Goal: Task Accomplishment & Management: Use online tool/utility

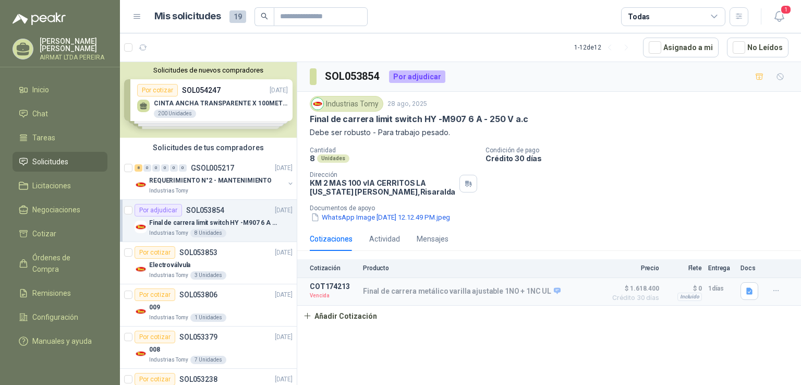
click at [63, 163] on span "Solicitudes" at bounding box center [50, 161] width 36 height 11
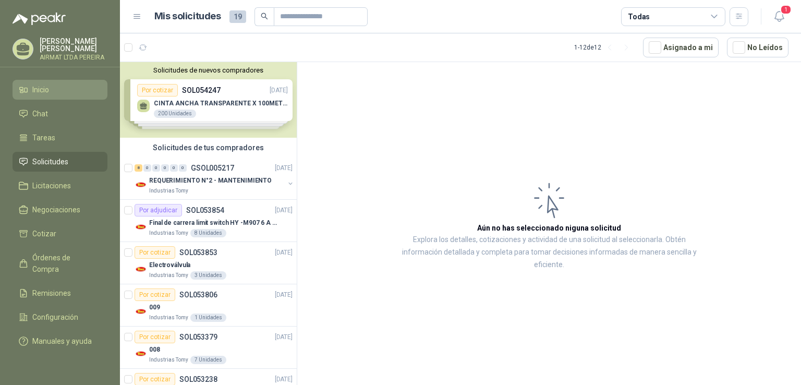
click at [45, 91] on span "Inicio" at bounding box center [40, 89] width 17 height 11
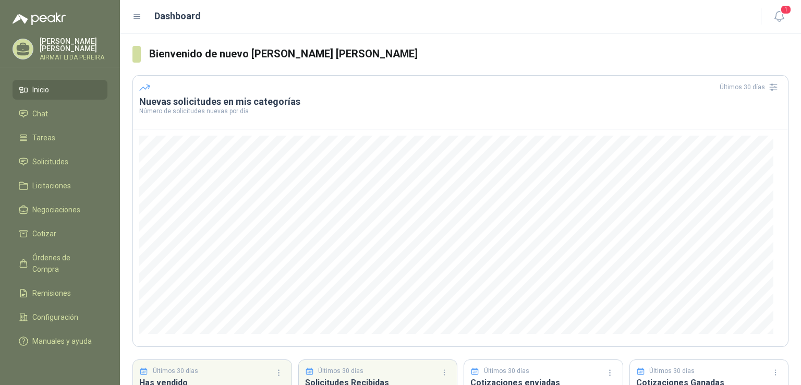
click at [45, 91] on span "Inicio" at bounding box center [40, 89] width 17 height 11
click at [27, 162] on link "Solicitudes" at bounding box center [60, 162] width 95 height 20
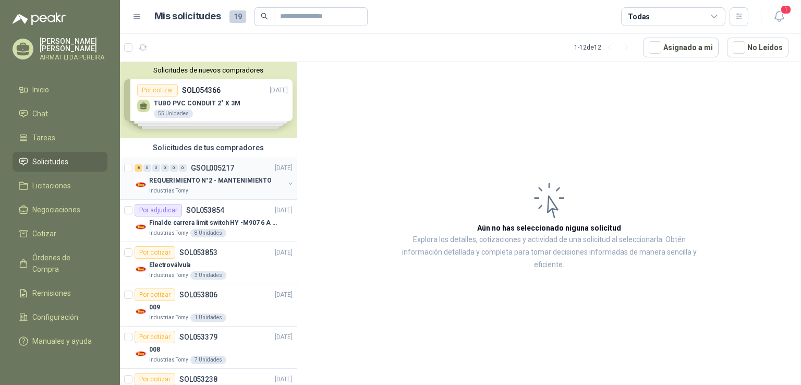
click at [221, 180] on p "REQUERIMIENTO N°2 - MANTENIMIENTO" at bounding box center [210, 181] width 122 height 10
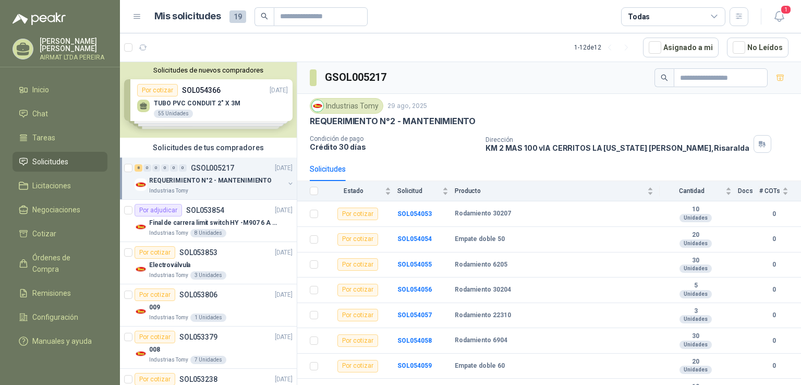
click at [213, 96] on div "Solicitudes de nuevos compradores Por cotizar SOL054366 [DATE] TUBO PVC CONDUIT…" at bounding box center [208, 100] width 177 height 76
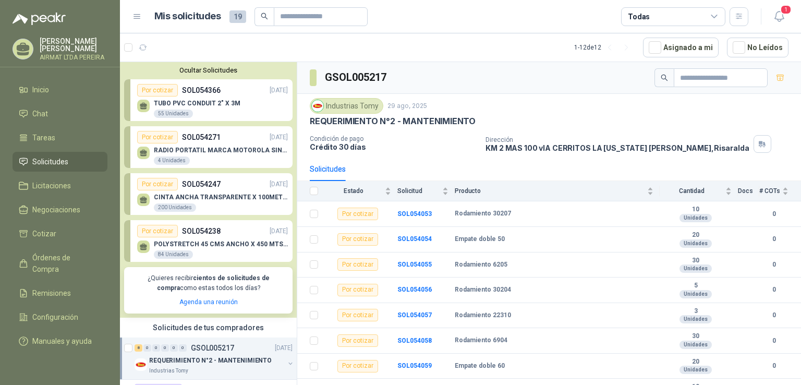
click at [231, 102] on p "TUBO PVC CONDUIT 2" X 3M" at bounding box center [197, 103] width 87 height 7
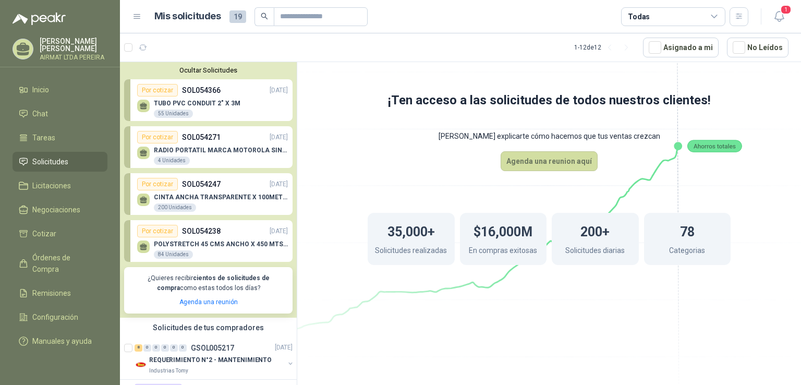
click at [228, 136] on div "Por cotizar SOL054271 [DATE]" at bounding box center [212, 137] width 151 height 13
click at [220, 147] on p "RADIO PORTATIL MARCA MOTOROLA SIN PANTALLA CON GPS, INCLUYE: ANTENA, BATERIA, C…" at bounding box center [221, 149] width 134 height 7
click at [205, 198] on p "CINTA ANCHA TRANSPARENTE X 100METROS" at bounding box center [221, 196] width 134 height 7
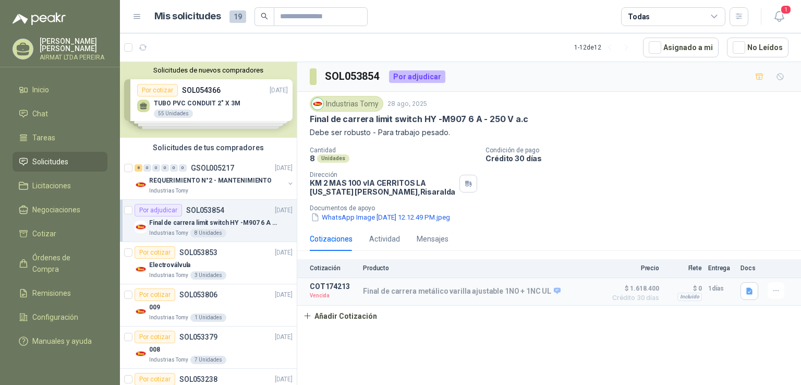
click at [48, 166] on span "Solicitudes" at bounding box center [50, 161] width 36 height 11
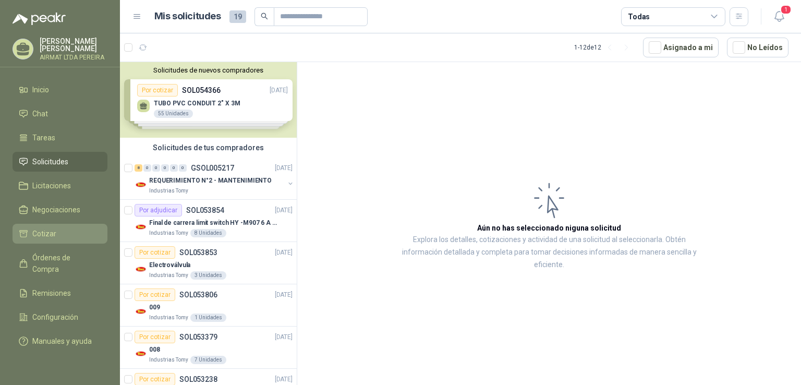
click at [41, 237] on span "Cotizar" at bounding box center [44, 233] width 24 height 11
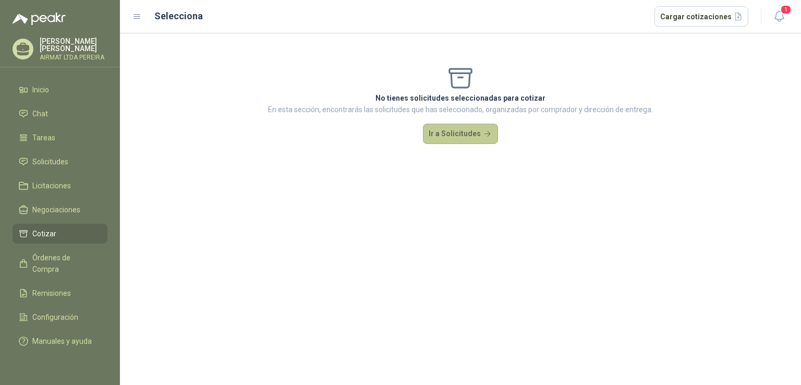
click at [466, 128] on button "Ir a Solicitudes" at bounding box center [460, 134] width 75 height 21
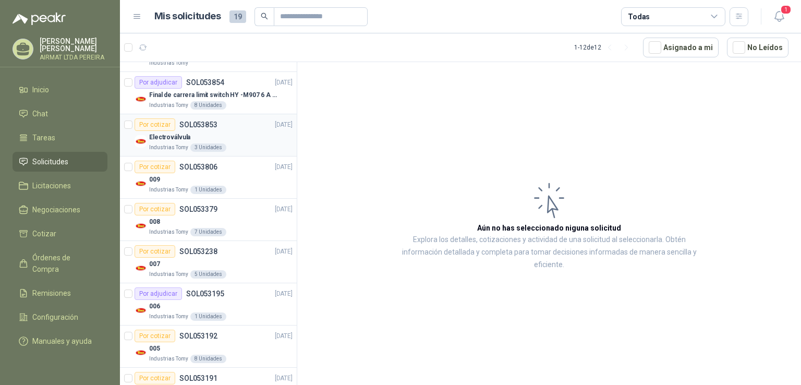
scroll to position [104, 0]
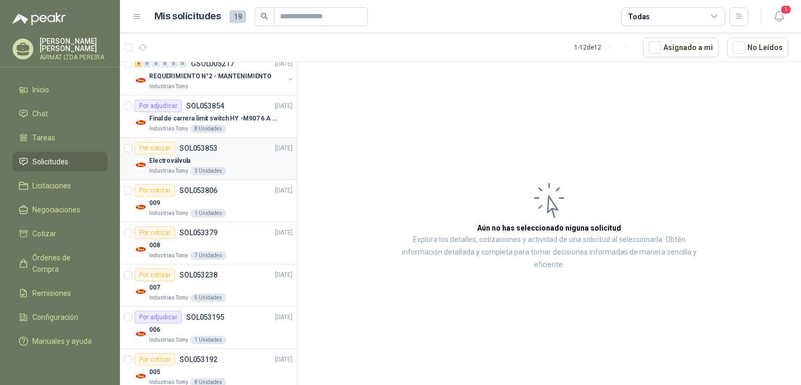
click at [237, 157] on div "Electroválvula" at bounding box center [220, 160] width 143 height 13
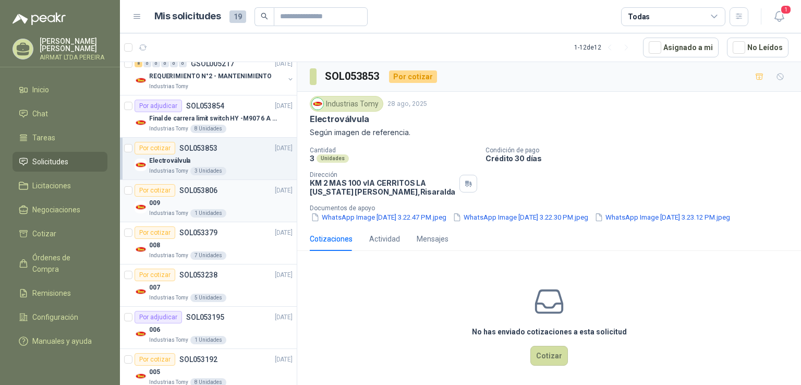
click at [237, 202] on div "009" at bounding box center [220, 202] width 143 height 13
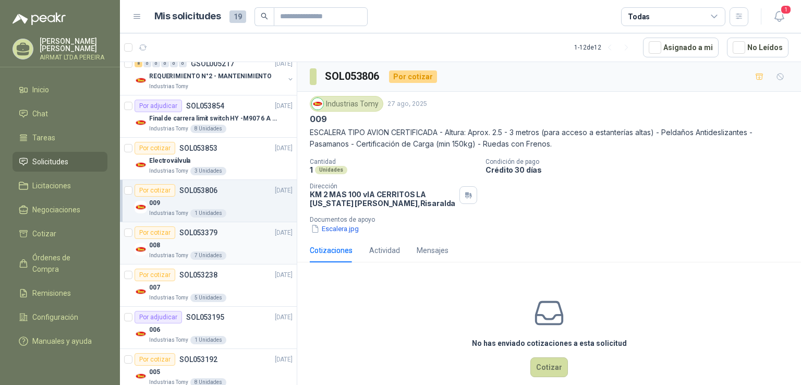
click at [234, 241] on div "008" at bounding box center [220, 245] width 143 height 13
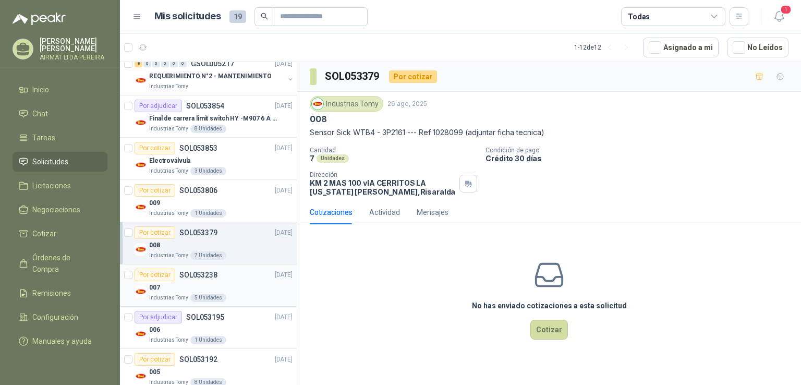
click at [226, 282] on div "007" at bounding box center [220, 287] width 143 height 13
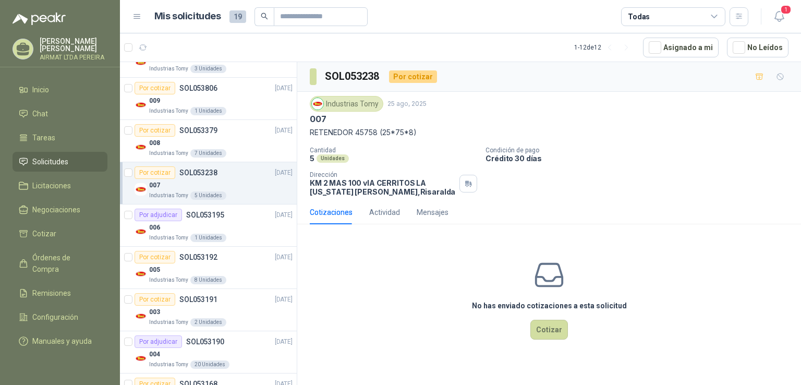
scroll to position [208, 0]
click at [248, 259] on div "Por cotizar SOL053192 [DATE]" at bounding box center [213, 255] width 158 height 13
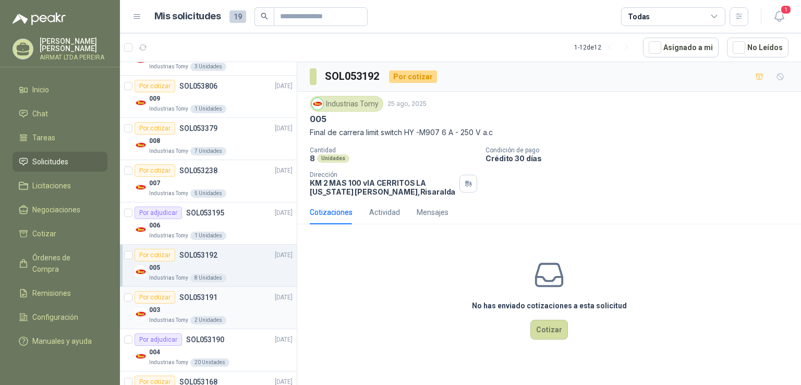
click at [226, 293] on div "Por cotizar SOL053191 [DATE]" at bounding box center [213, 297] width 158 height 13
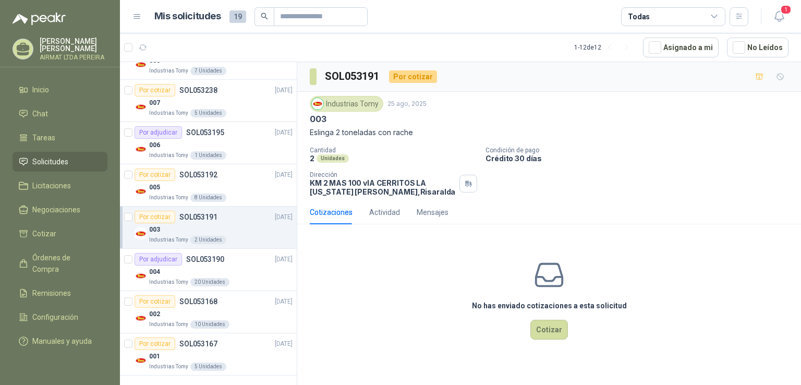
scroll to position [289, 0]
click at [226, 294] on div "Por cotizar SOL053168 [DATE]" at bounding box center [213, 300] width 158 height 13
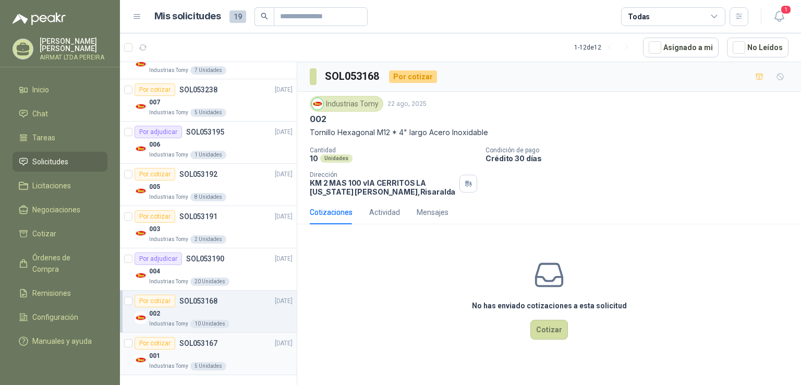
click at [228, 349] on div "001" at bounding box center [220, 355] width 143 height 13
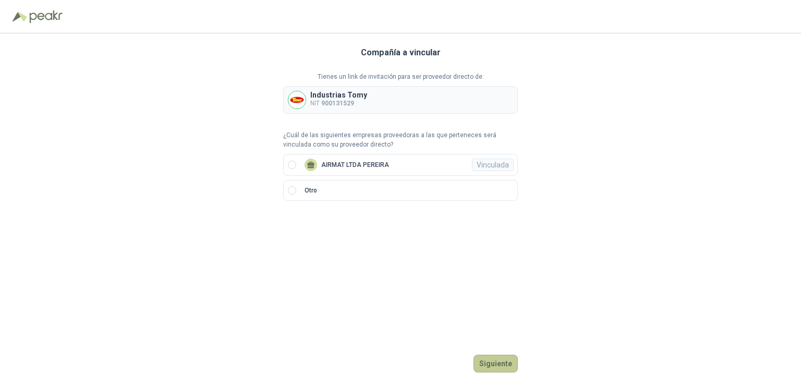
click at [482, 361] on button "Siguiente" at bounding box center [495, 363] width 44 height 18
click at [498, 366] on button "Ingresar" at bounding box center [496, 363] width 41 height 18
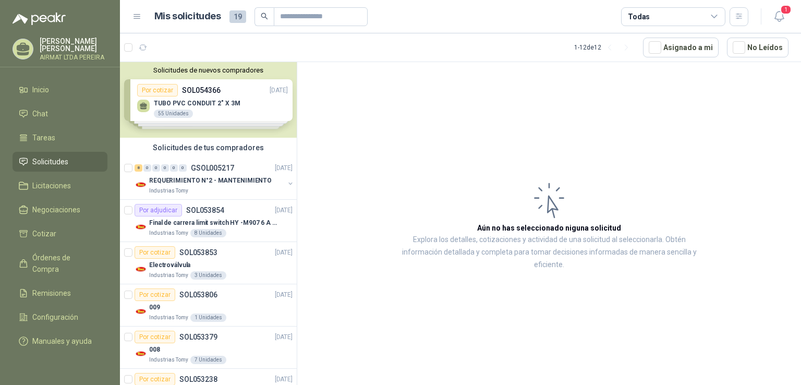
click at [195, 98] on div "Solicitudes de nuevos compradores Por cotizar SOL054366 [DATE] TUBO PVC CONDUIT…" at bounding box center [208, 100] width 177 height 76
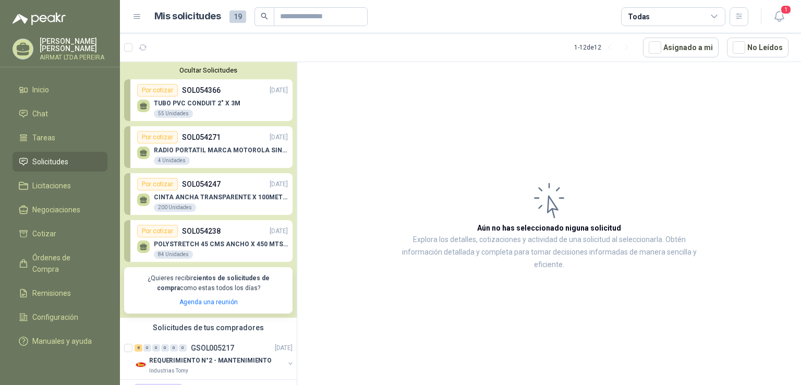
scroll to position [156, 0]
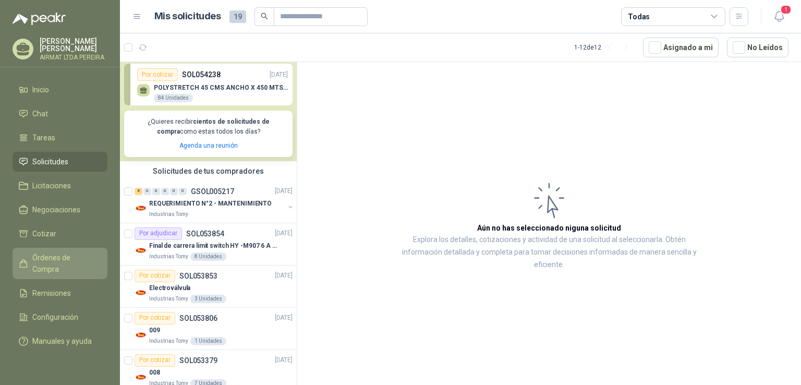
click at [57, 256] on link "Órdenes de Compra" at bounding box center [60, 263] width 95 height 31
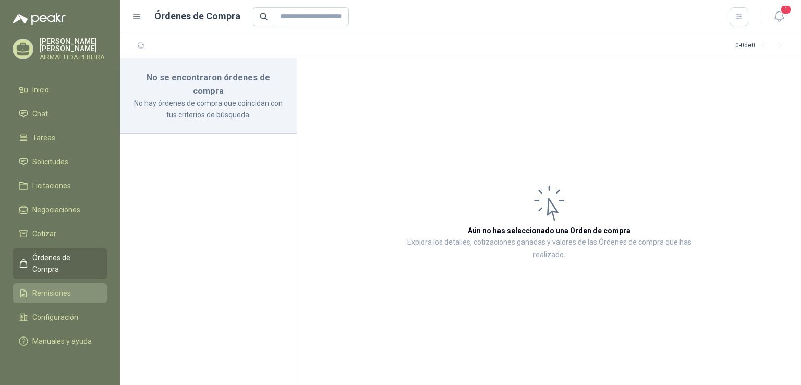
click at [64, 292] on span "Remisiones" at bounding box center [51, 292] width 39 height 11
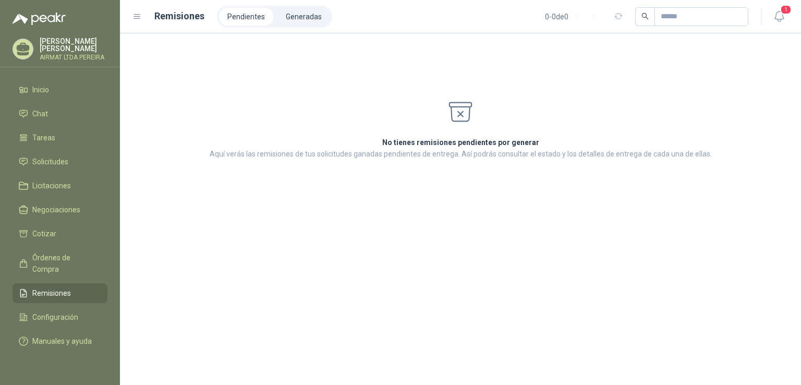
click at [64, 292] on span "Remisiones" at bounding box center [51, 292] width 39 height 11
click at [65, 267] on span "Órdenes de Compra" at bounding box center [64, 263] width 65 height 23
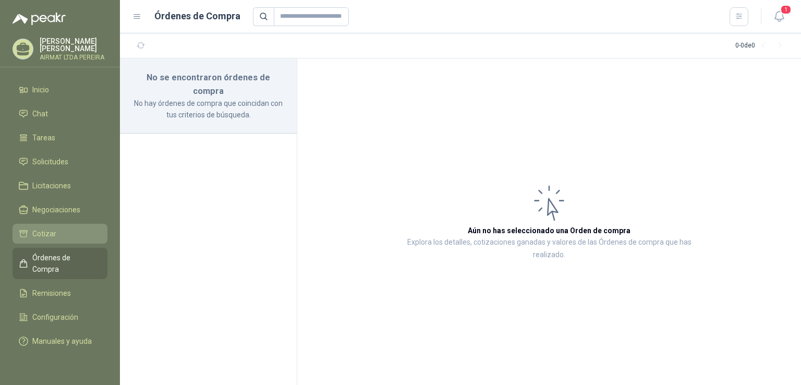
click at [55, 239] on li "Cotizar" at bounding box center [60, 233] width 82 height 11
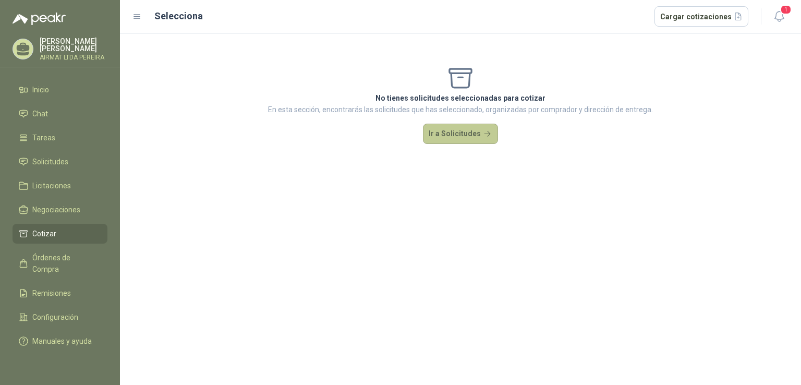
click at [444, 131] on button "Ir a Solicitudes" at bounding box center [460, 134] width 75 height 21
